Goal: Task Accomplishment & Management: Complete application form

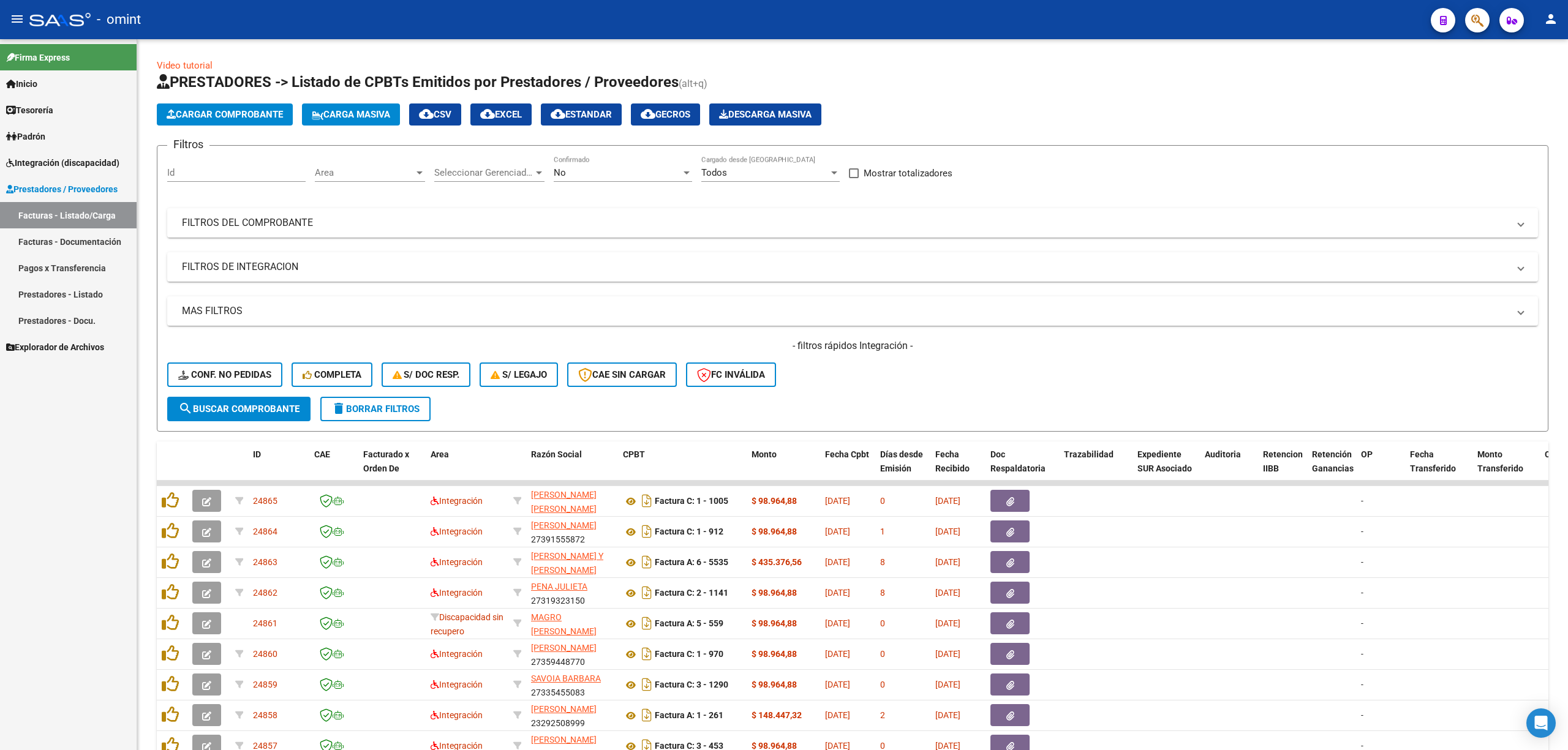
click at [42, 156] on span "Integración (discapacidad)" at bounding box center [63, 162] width 114 height 13
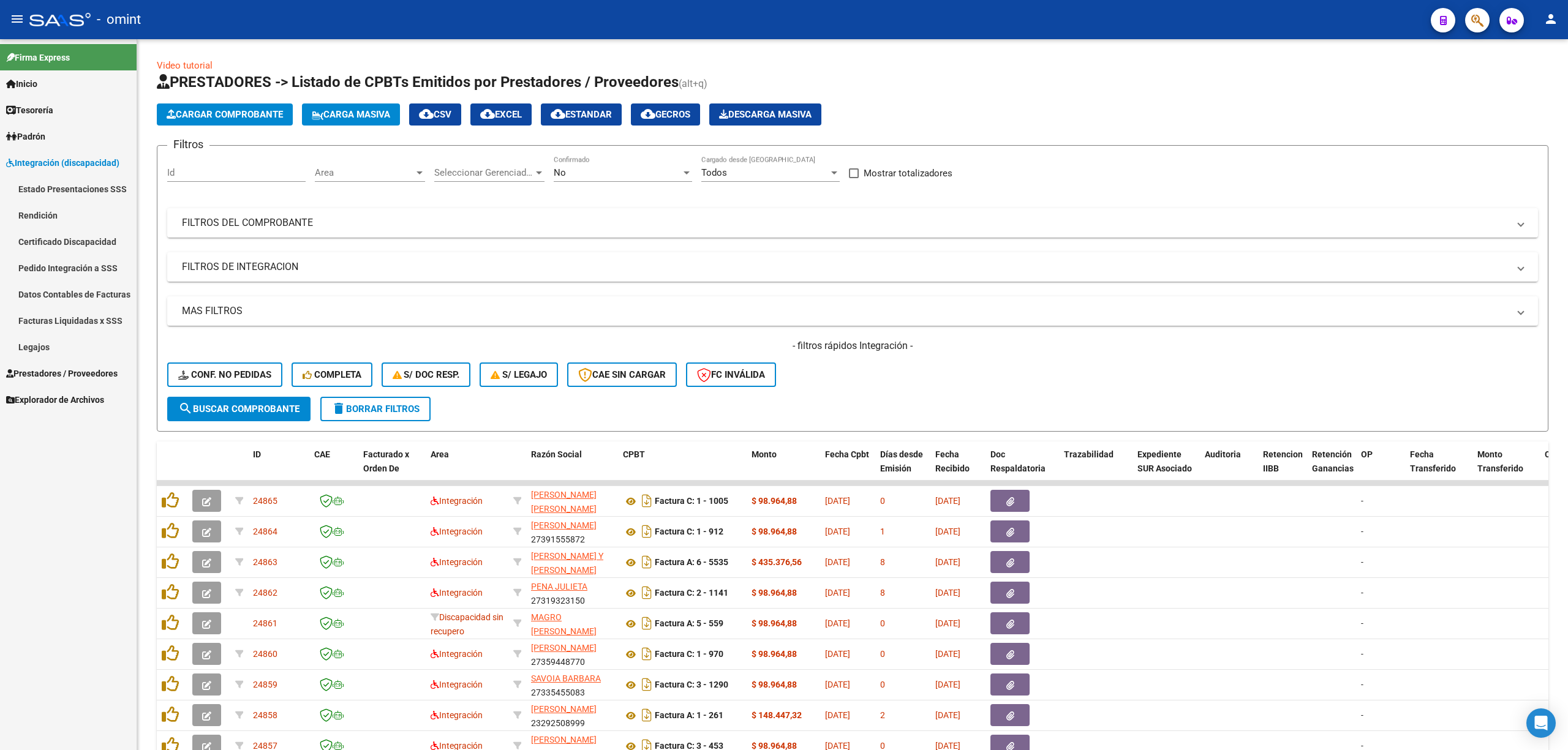
click at [33, 350] on link "Legajos" at bounding box center [68, 346] width 137 height 26
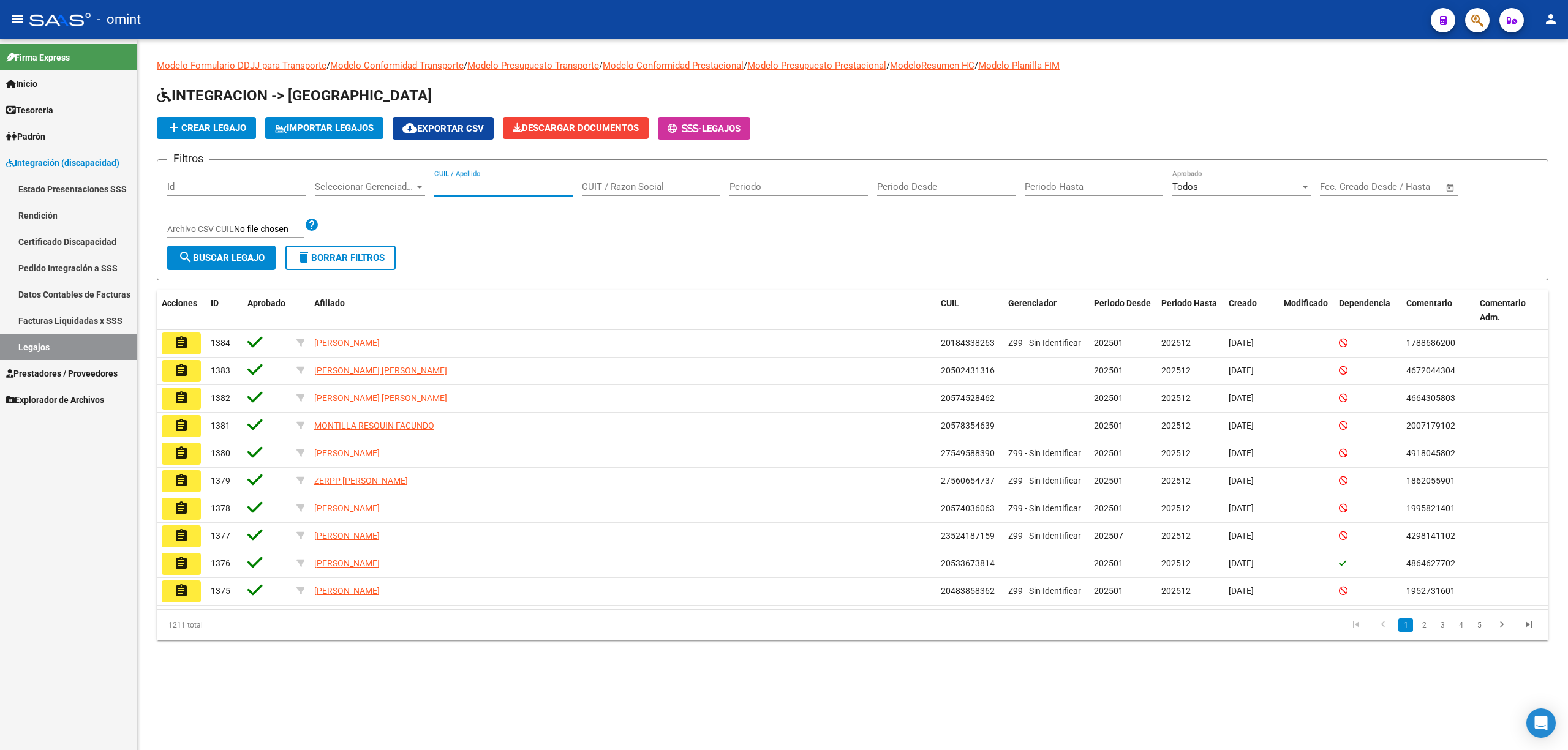
click at [503, 189] on input "CUIL / Apellido" at bounding box center [504, 187] width 139 height 11
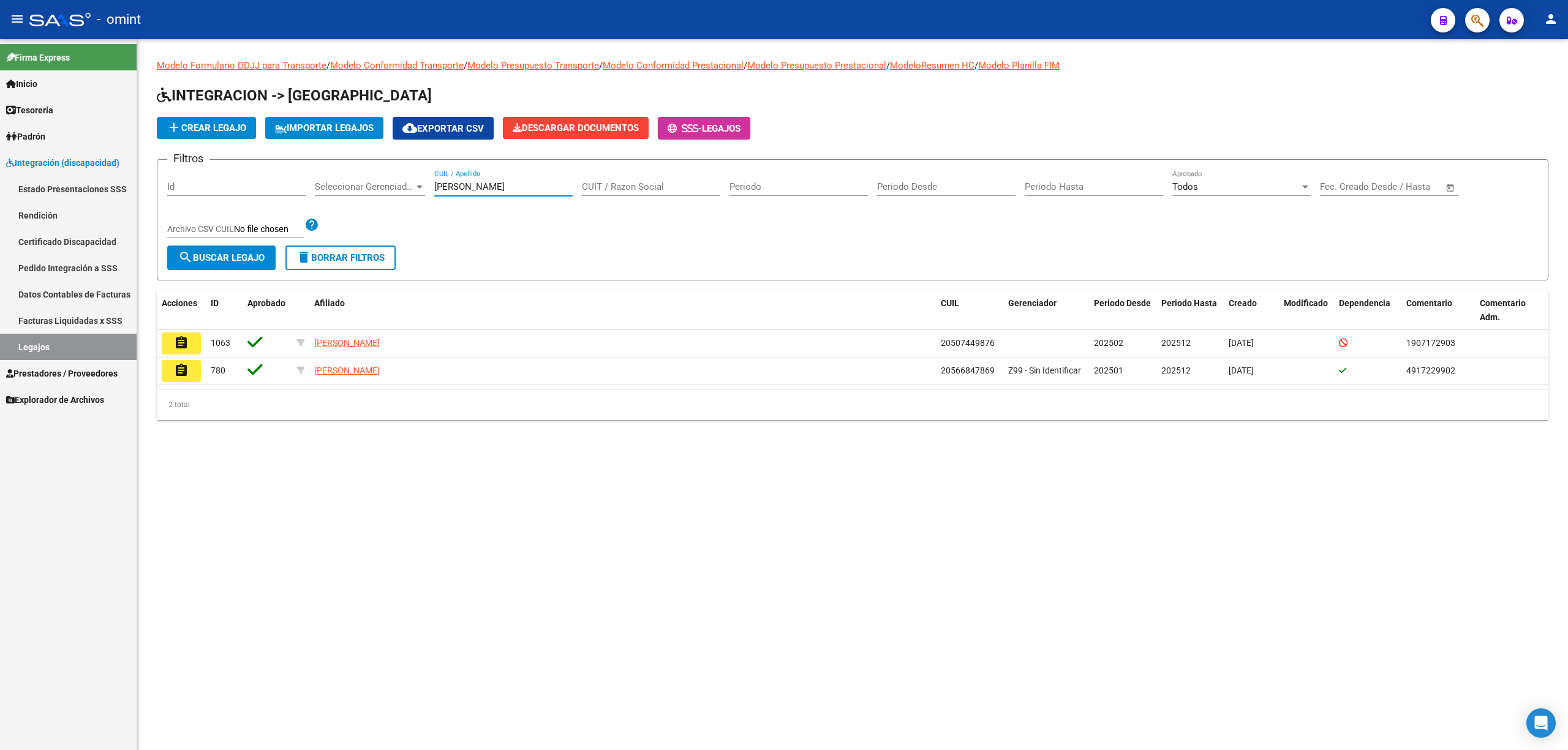
type input "[PERSON_NAME]"
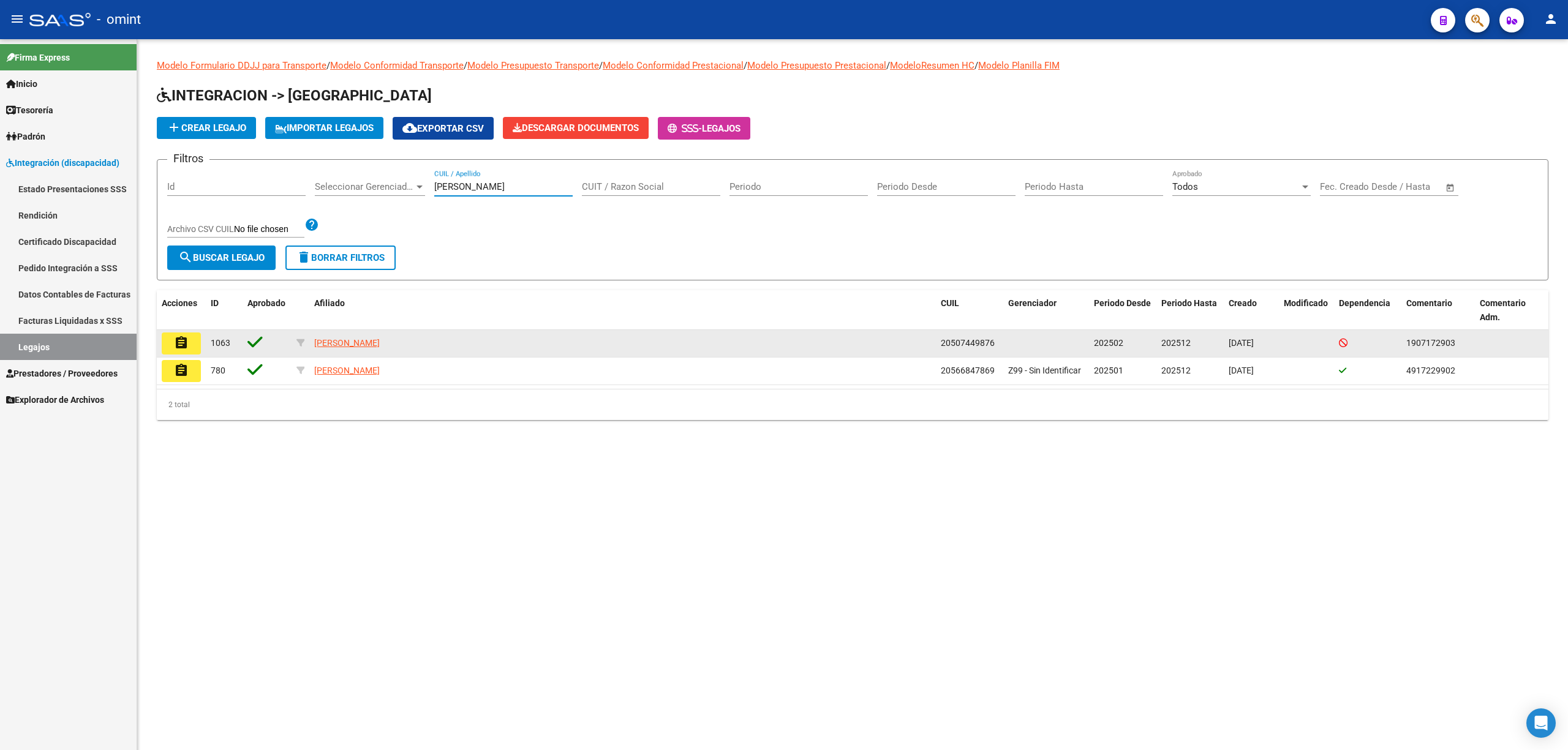
click at [173, 334] on button "assignment" at bounding box center [181, 343] width 39 height 22
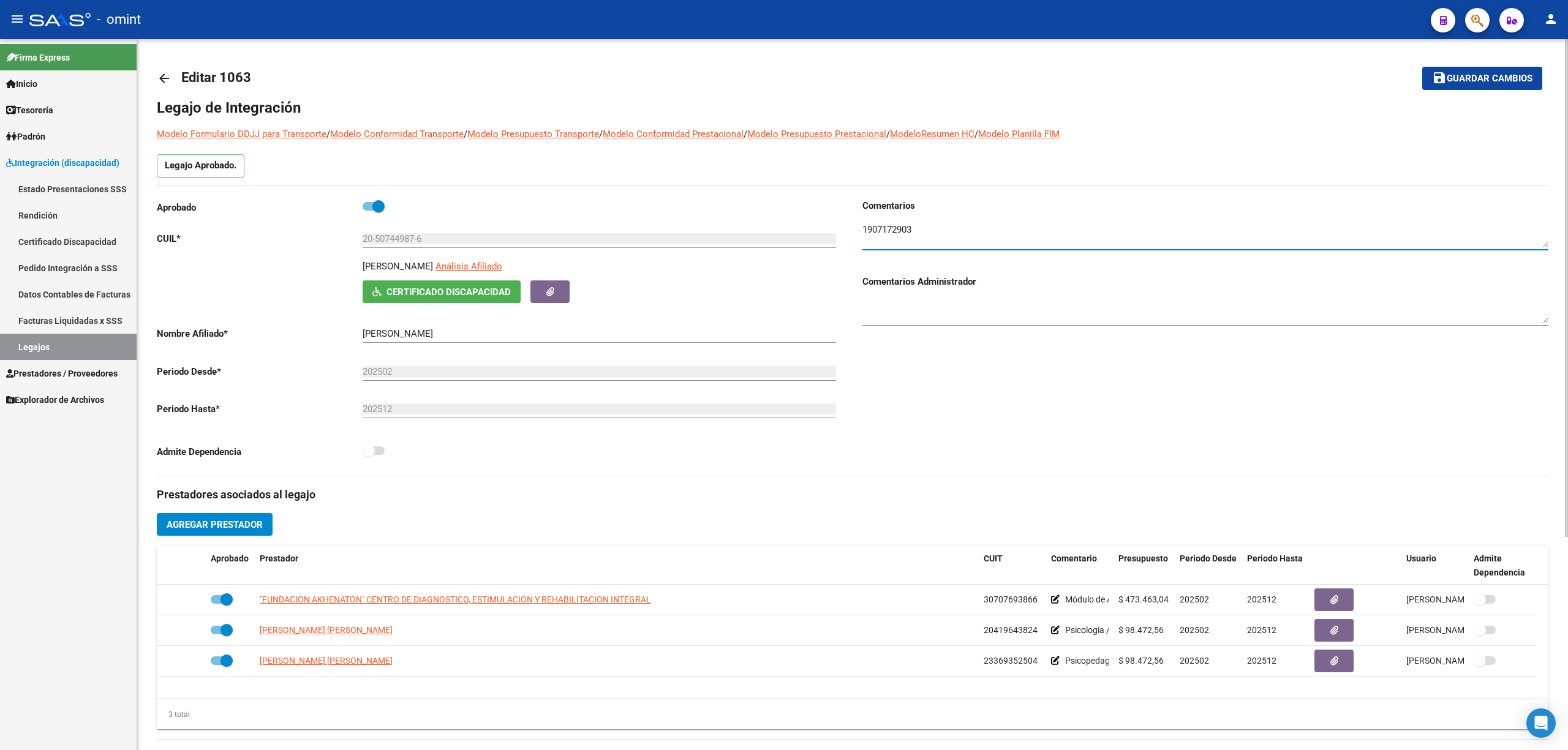
click at [887, 225] on textarea at bounding box center [1205, 235] width 686 height 24
